Goal: Task Accomplishment & Management: Manage account settings

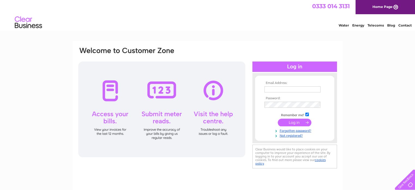
type input "[EMAIL_ADDRESS][DOMAIN_NAME]"
click at [293, 122] on input "submit" at bounding box center [295, 122] width 34 height 8
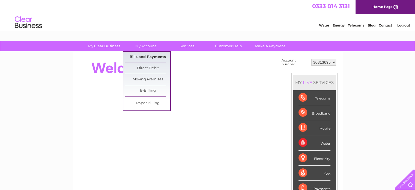
click at [140, 55] on link "Bills and Payments" at bounding box center [147, 57] width 45 height 11
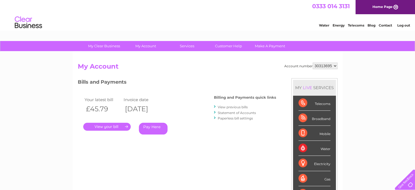
click at [111, 128] on link "." at bounding box center [106, 127] width 47 height 8
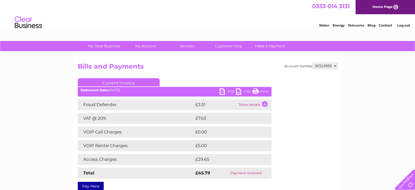
click at [229, 91] on link "PDF" at bounding box center [228, 92] width 16 height 8
